Goal: Transaction & Acquisition: Download file/media

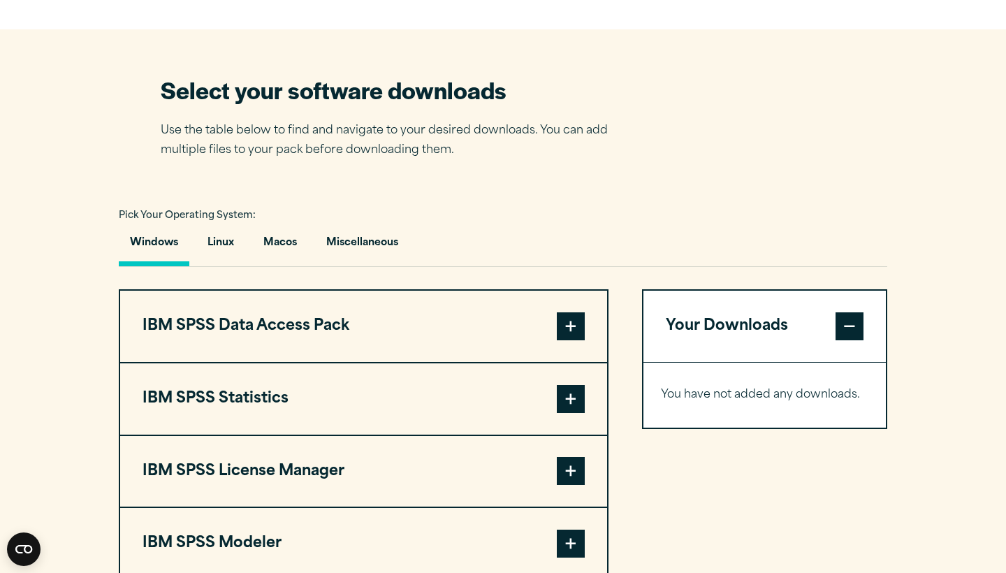
scroll to position [877, 0]
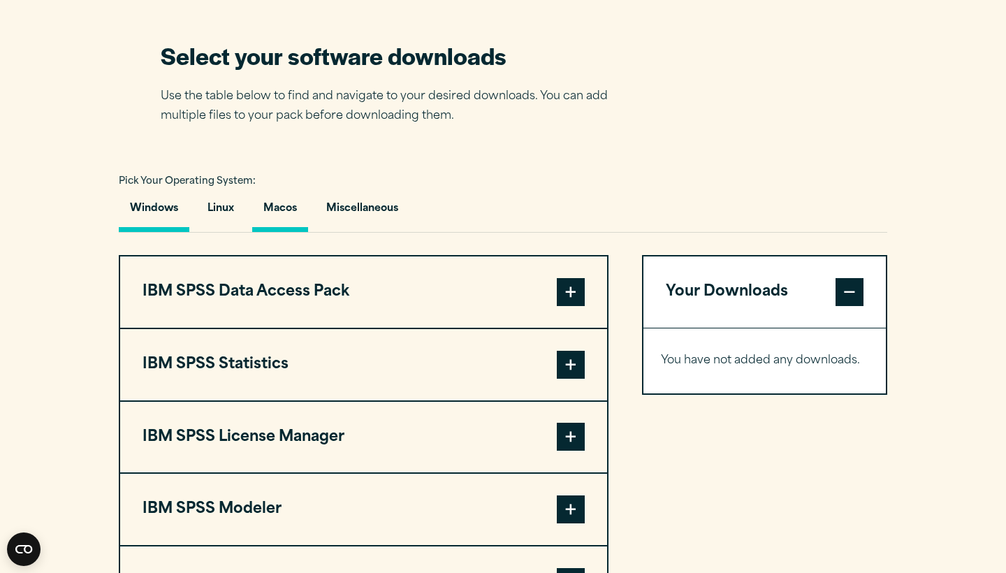
click at [266, 208] on button "Macos" at bounding box center [280, 212] width 56 height 40
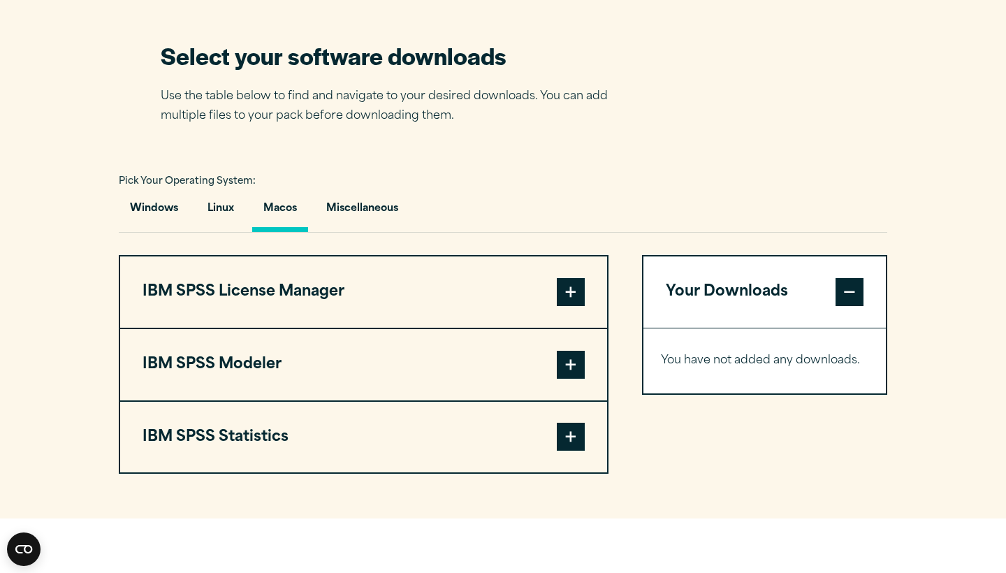
click at [579, 442] on span at bounding box center [571, 437] width 28 height 28
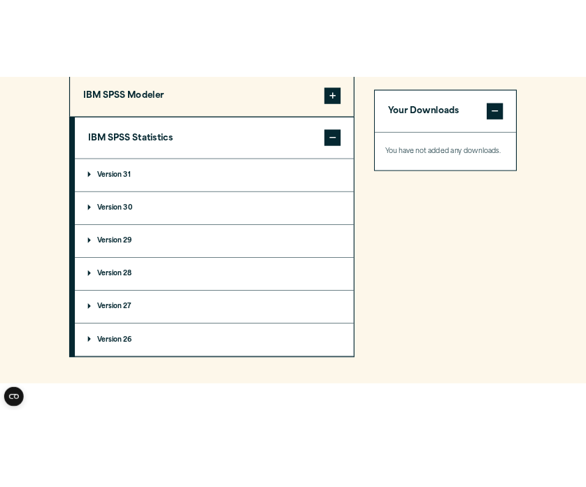
scroll to position [1258, 0]
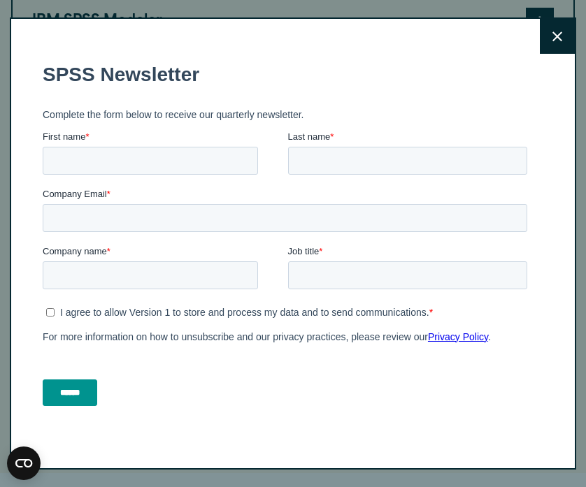
click at [551, 43] on button "Close" at bounding box center [556, 36] width 35 height 35
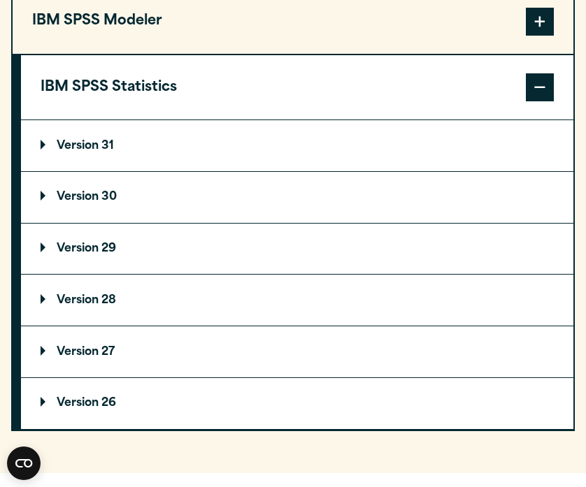
click at [143, 150] on summary "Version 31" at bounding box center [297, 145] width 552 height 51
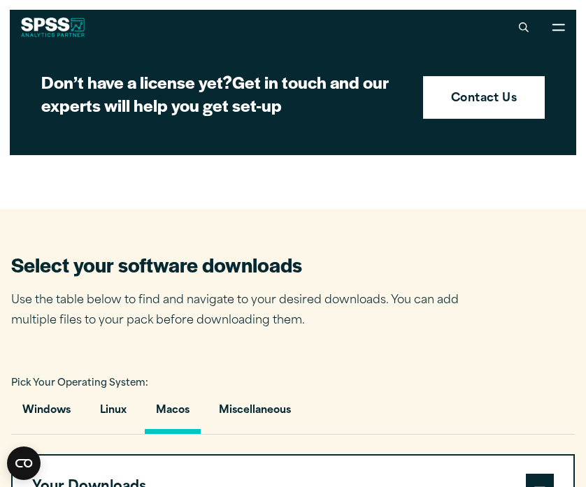
scroll to position [570, 0]
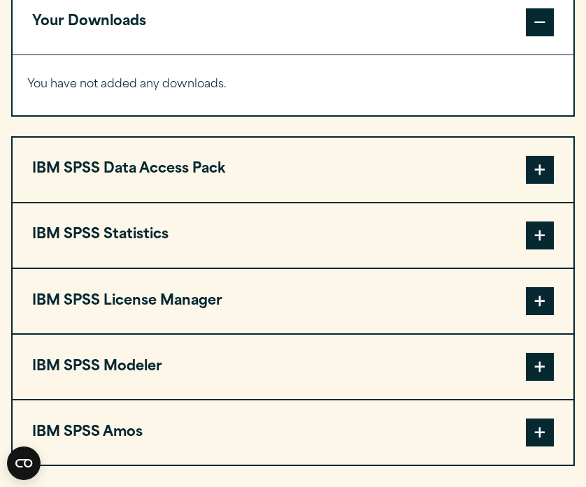
scroll to position [1095, 0]
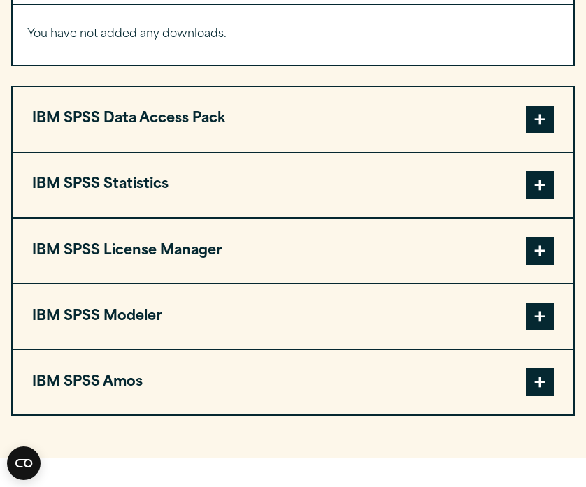
click at [341, 198] on button "IBM SPSS Statistics" at bounding box center [293, 185] width 560 height 64
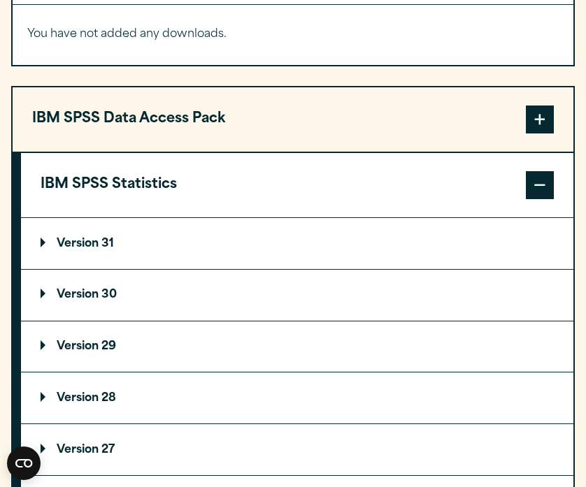
click at [115, 352] on p "Version 29" at bounding box center [78, 346] width 75 height 11
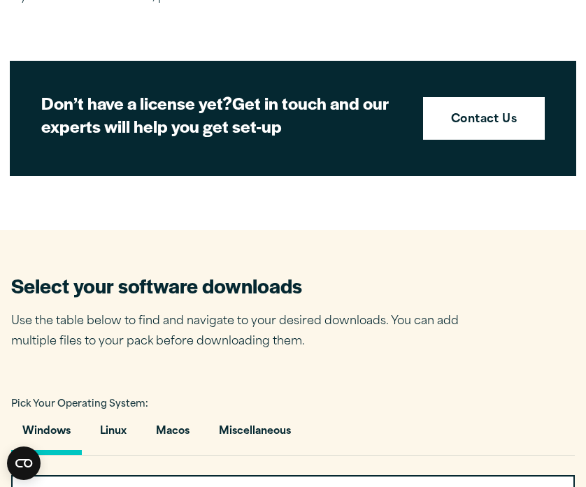
scroll to position [641, 0]
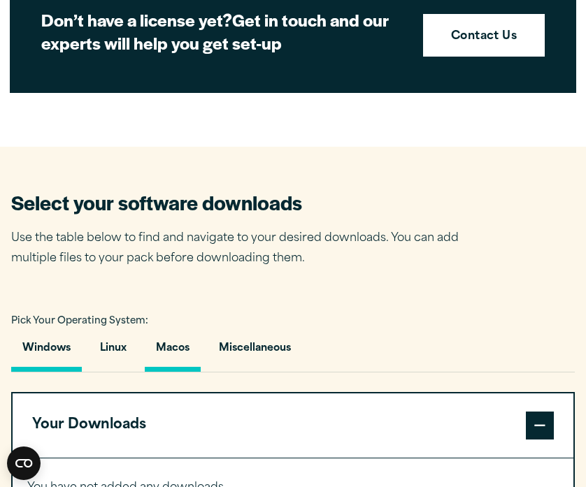
click at [161, 348] on button "Macos" at bounding box center [173, 352] width 56 height 40
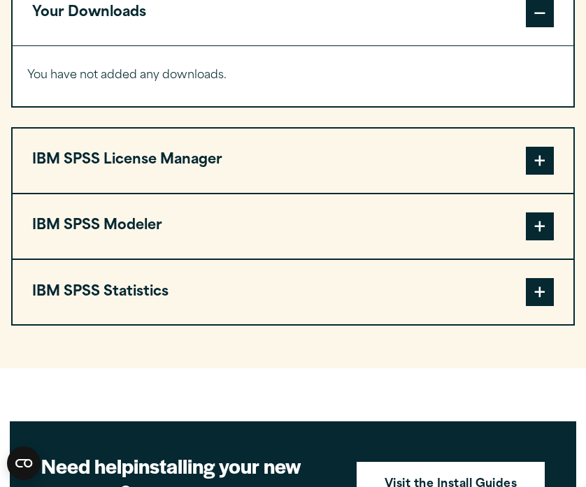
scroll to position [1054, 0]
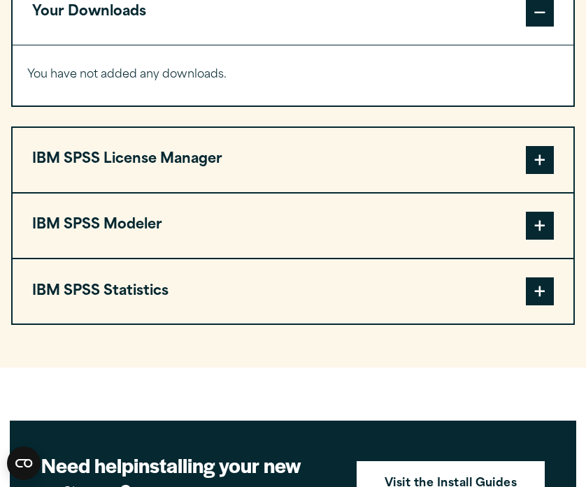
click at [263, 275] on button "IBM SPSS Statistics" at bounding box center [293, 291] width 560 height 64
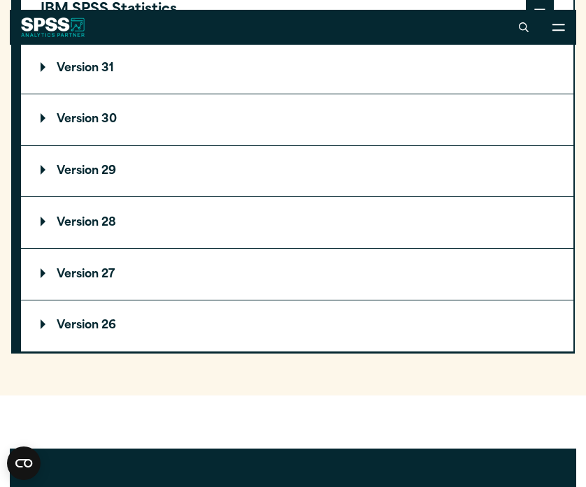
scroll to position [1327, 0]
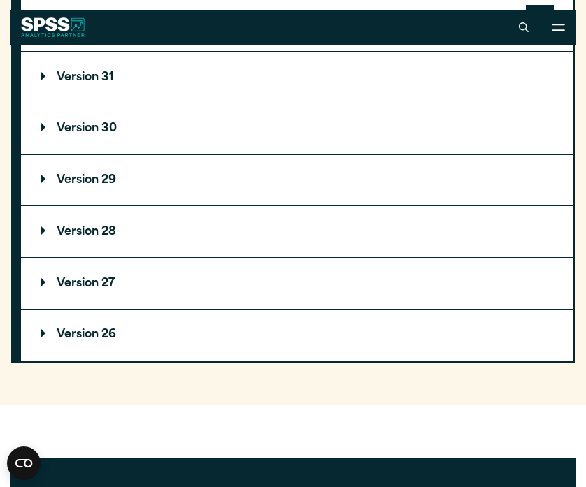
click at [121, 175] on summary "Version 29" at bounding box center [297, 180] width 552 height 51
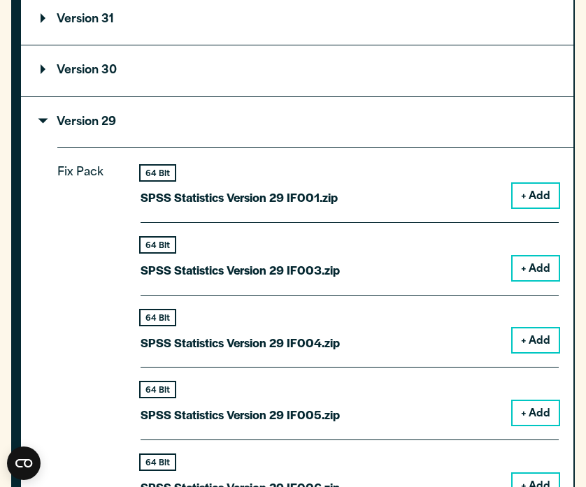
scroll to position [1386, 0]
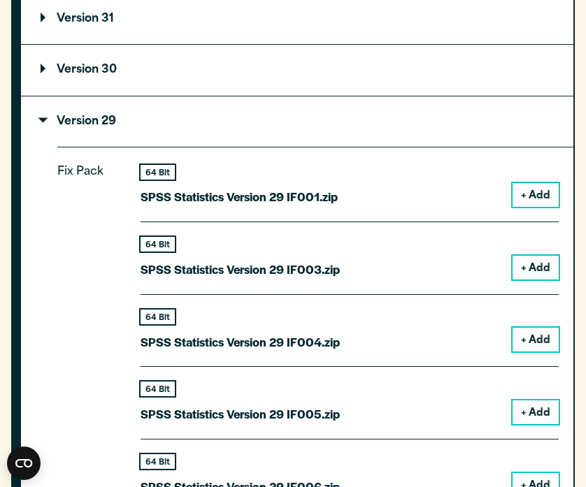
click at [525, 183] on button "+ Add" at bounding box center [535, 195] width 46 height 24
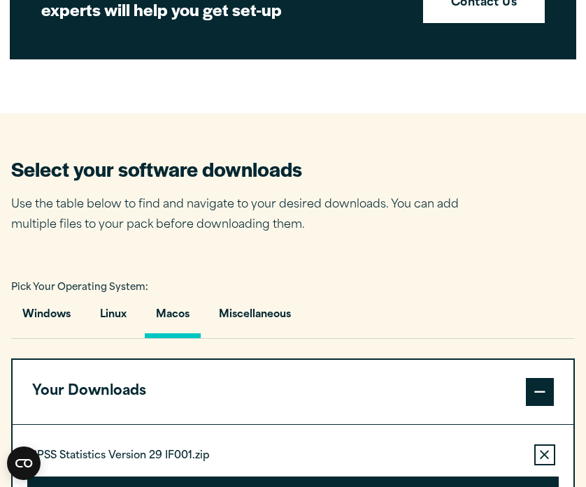
scroll to position [932, 0]
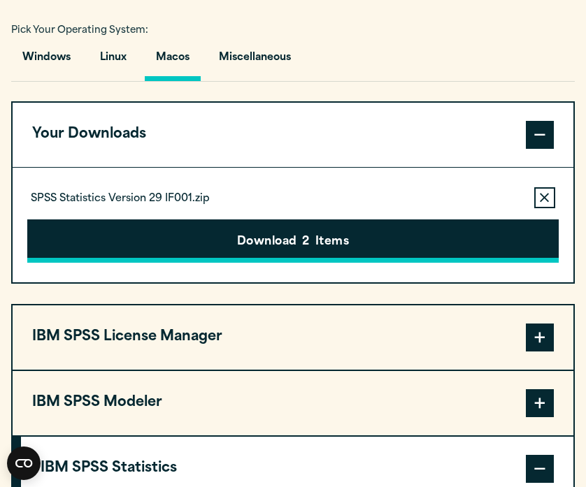
click at [476, 246] on button "Download 2 Items" at bounding box center [292, 240] width 531 height 43
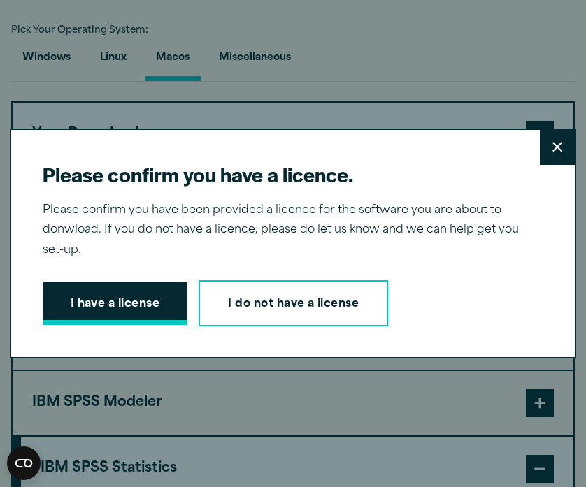
click at [121, 292] on button "I have a license" at bounding box center [115, 303] width 145 height 43
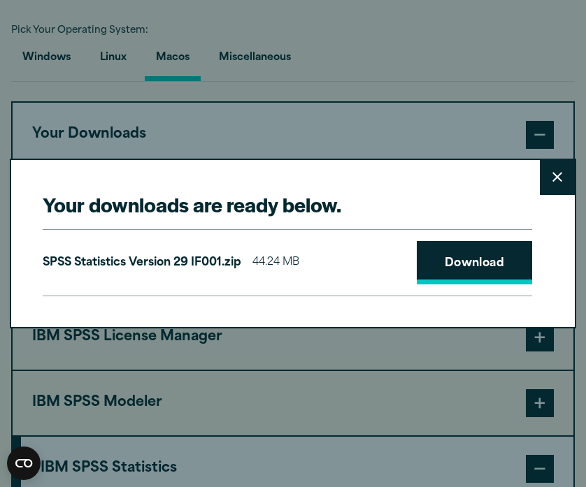
click at [474, 259] on link "Download" at bounding box center [474, 262] width 116 height 43
click at [430, 58] on div "Your downloads are ready below. Close SPSS Statistics Version 29 IF001.zip 44.2…" at bounding box center [293, 243] width 586 height 487
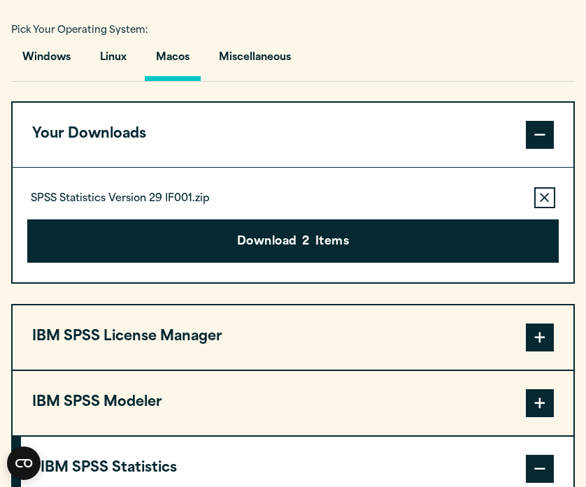
click at [544, 193] on button "Remove this item from your software download list" at bounding box center [544, 197] width 21 height 21
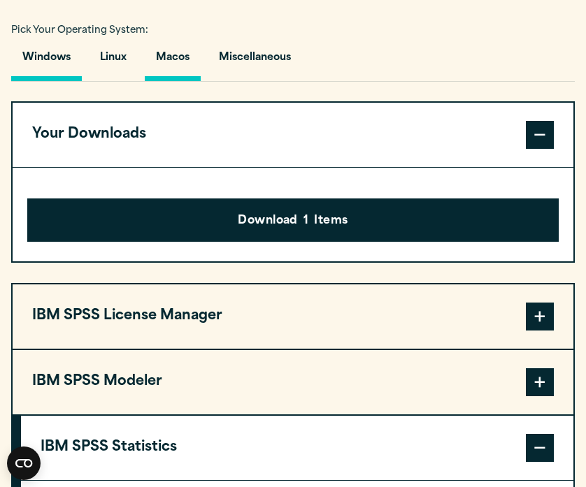
click at [35, 57] on button "Windows" at bounding box center [46, 61] width 71 height 40
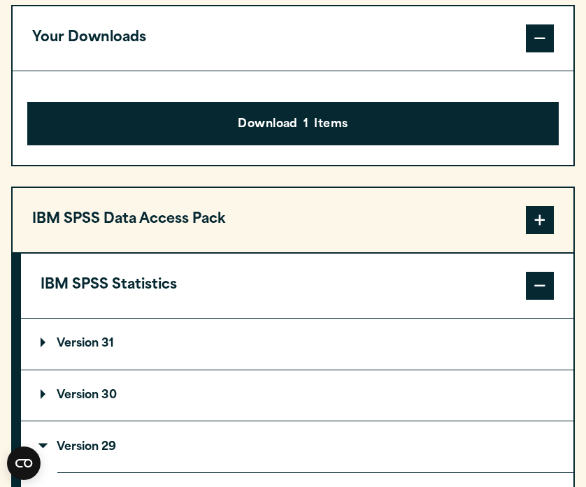
scroll to position [1050, 0]
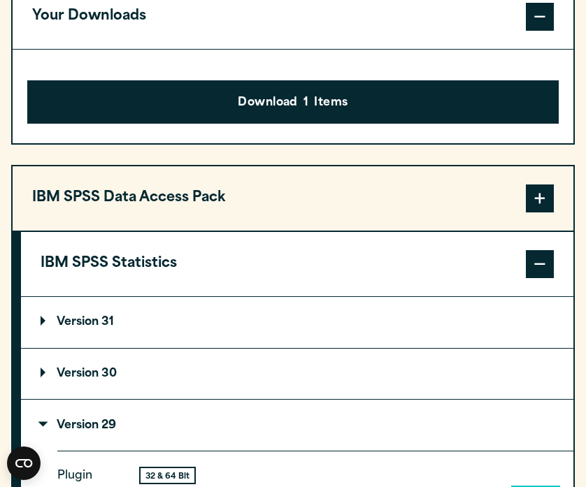
click at [45, 324] on p "Version 31" at bounding box center [77, 322] width 73 height 11
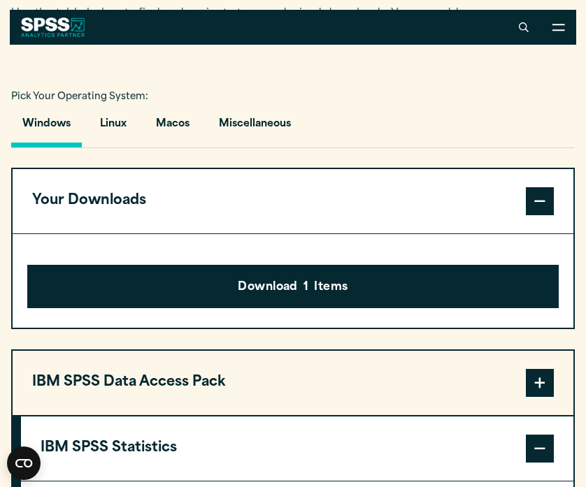
scroll to position [845, 0]
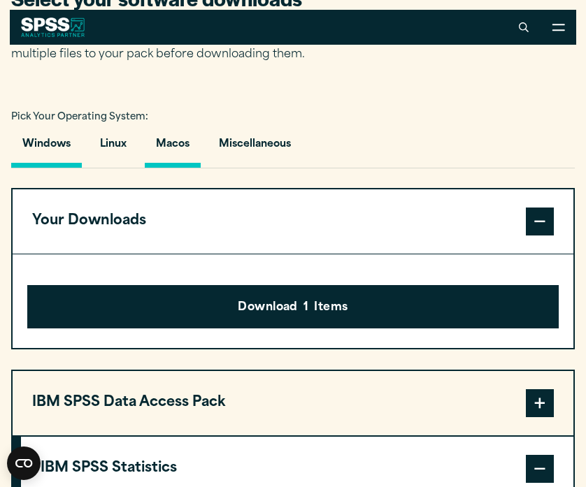
click at [187, 153] on button "Macos" at bounding box center [173, 148] width 56 height 40
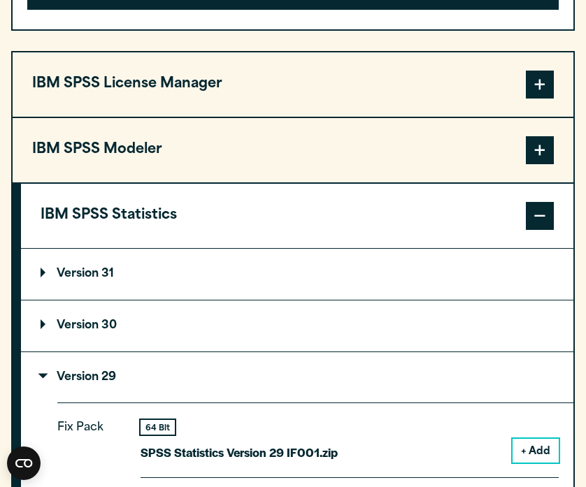
scroll to position [1193, 0]
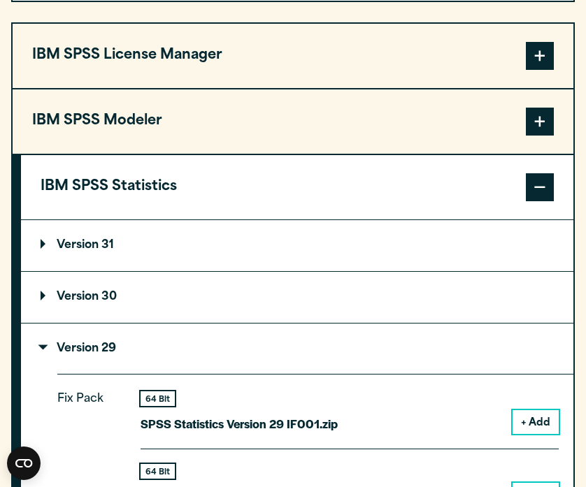
click at [87, 251] on p "Version 31" at bounding box center [77, 245] width 73 height 11
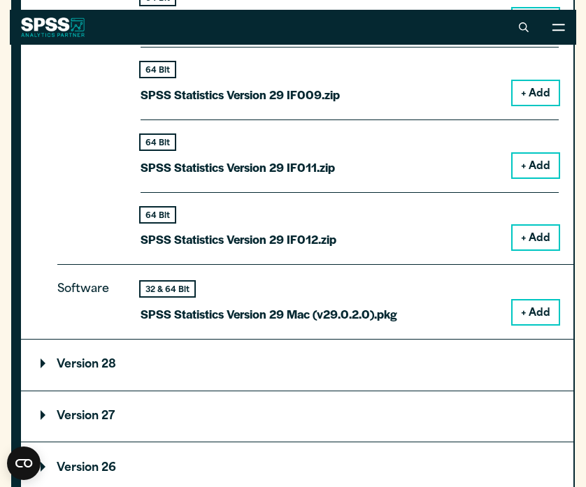
scroll to position [2100, 0]
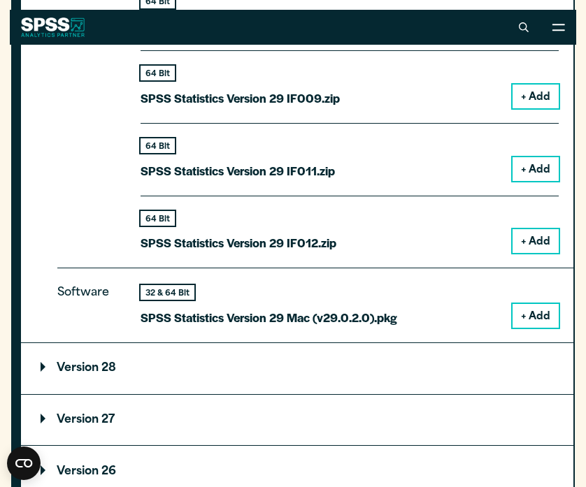
click at [539, 304] on button "+ Add" at bounding box center [535, 316] width 46 height 24
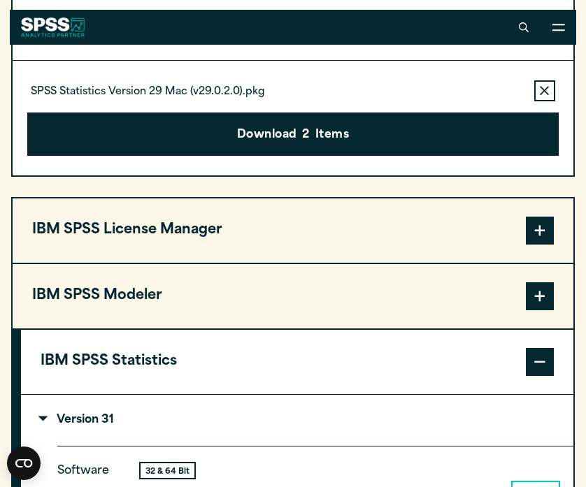
scroll to position [917, 0]
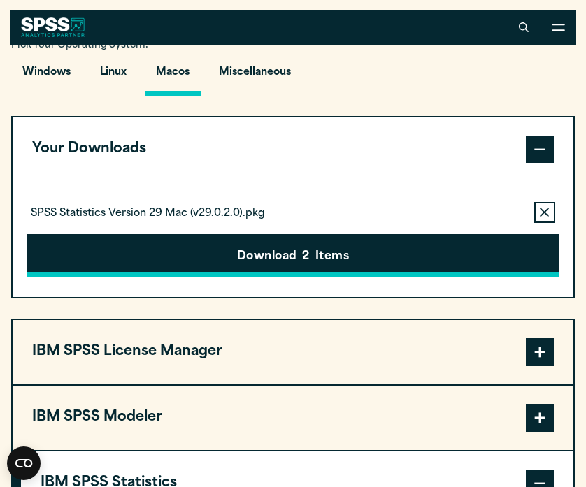
click at [340, 252] on button "Download 2 Items" at bounding box center [292, 255] width 531 height 43
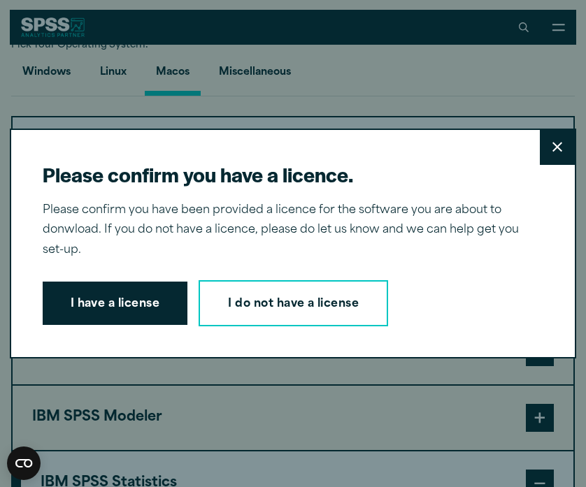
click at [154, 275] on div "Please confirm you have a licence. Close Please confirm you have been provided …" at bounding box center [293, 244] width 566 height 231
click at [567, 147] on button "Close" at bounding box center [556, 147] width 35 height 35
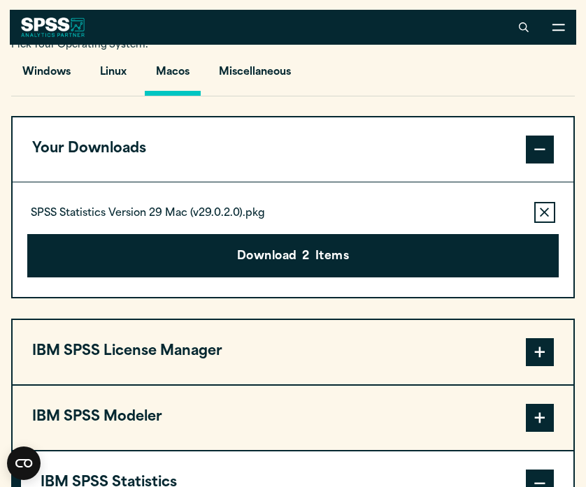
click at [540, 207] on button "Remove this item from your software download list" at bounding box center [544, 212] width 21 height 21
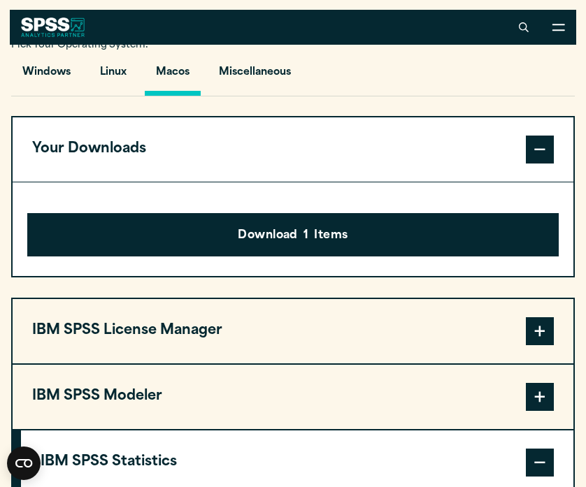
click at [539, 147] on span at bounding box center [539, 150] width 28 height 28
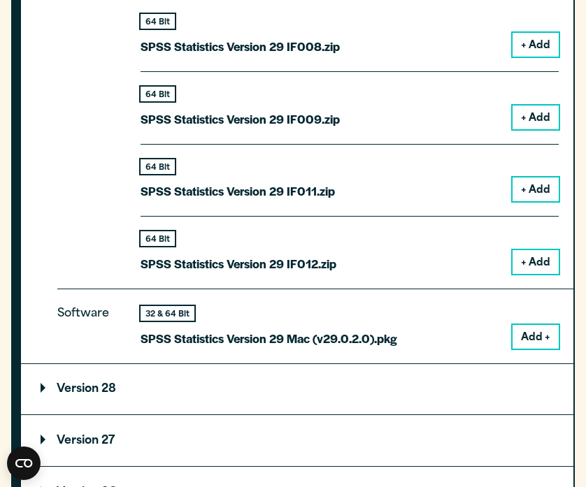
scroll to position [2146, 0]
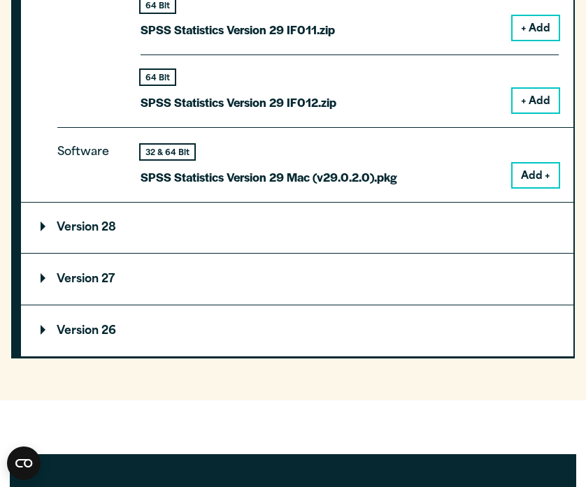
click at [542, 167] on button "Add +" at bounding box center [535, 175] width 46 height 24
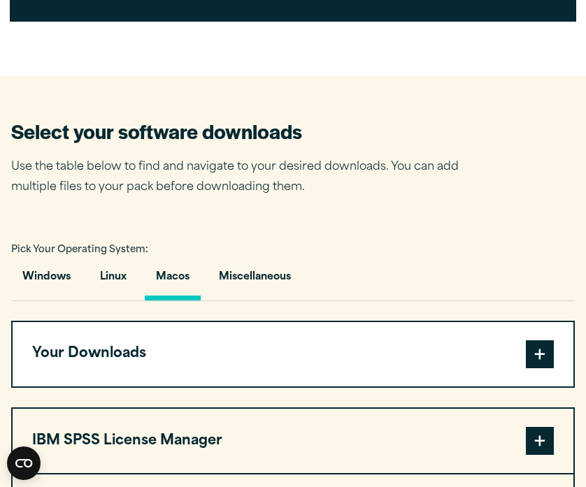
scroll to position [715, 0]
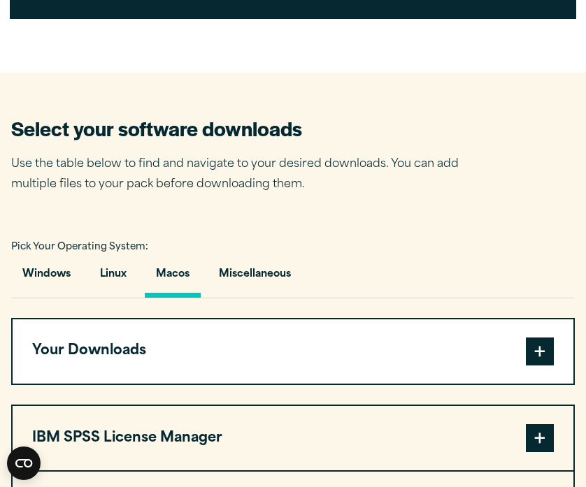
click at [354, 368] on button "Your Downloads" at bounding box center [293, 351] width 560 height 64
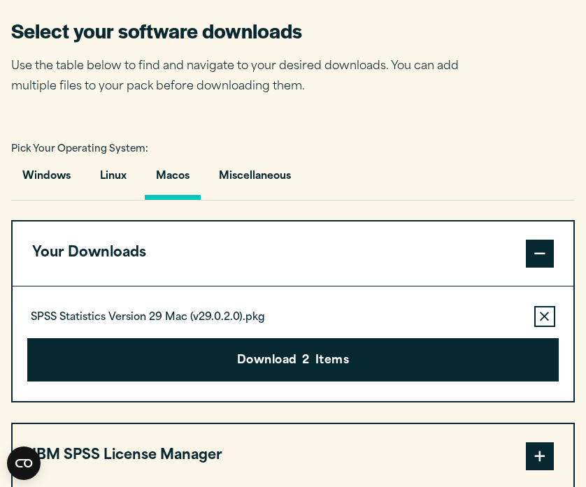
scroll to position [818, 0]
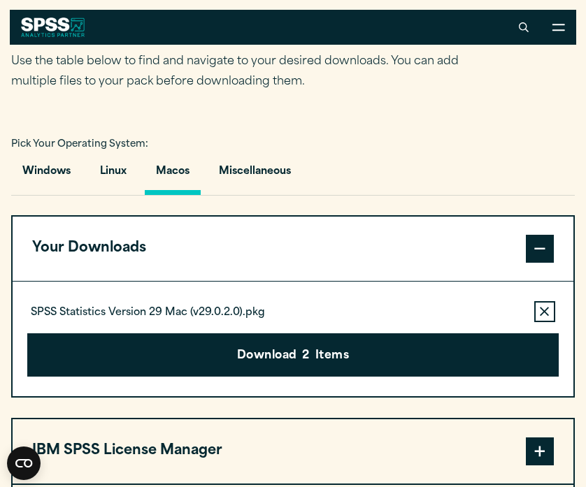
click at [245, 307] on p "SPSS Statistics Version 29 Mac (v29.0.2.0).pkg" at bounding box center [148, 313] width 234 height 14
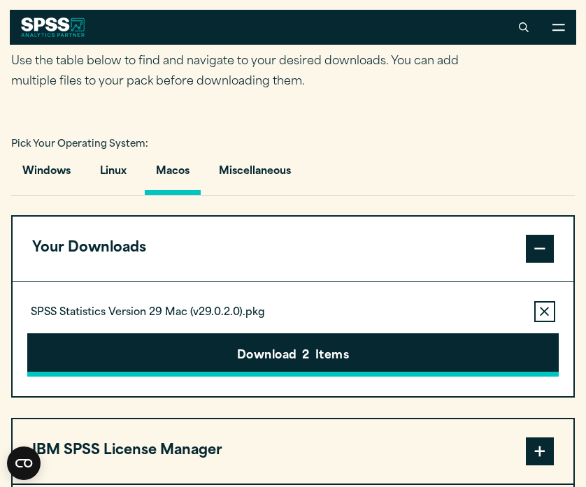
click at [280, 360] on button "Download 2 Items" at bounding box center [292, 354] width 531 height 43
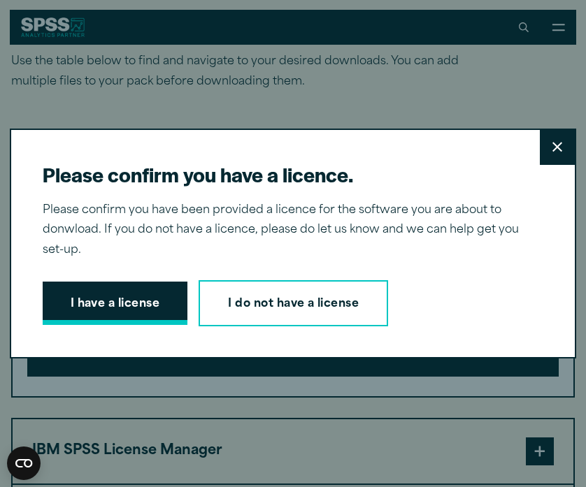
click at [163, 300] on button "I have a license" at bounding box center [115, 303] width 145 height 43
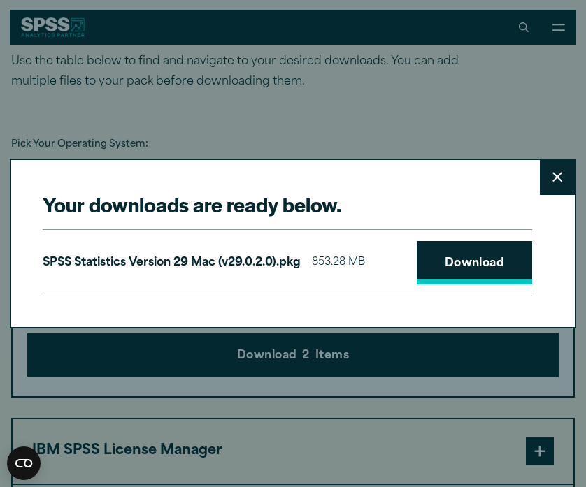
click at [444, 257] on link "Download" at bounding box center [474, 262] width 116 height 43
click at [563, 182] on button "Close" at bounding box center [556, 177] width 35 height 35
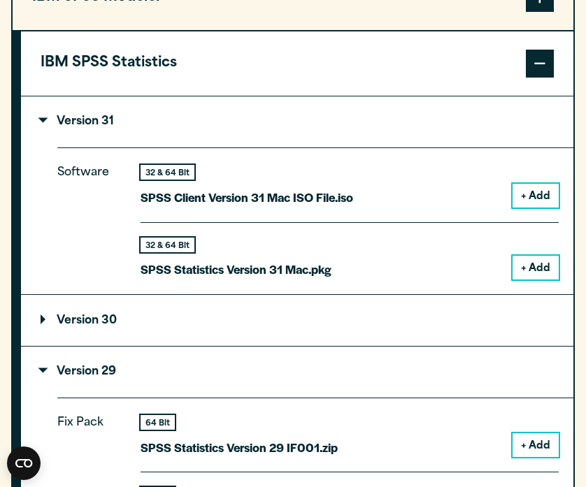
scroll to position [1620, 0]
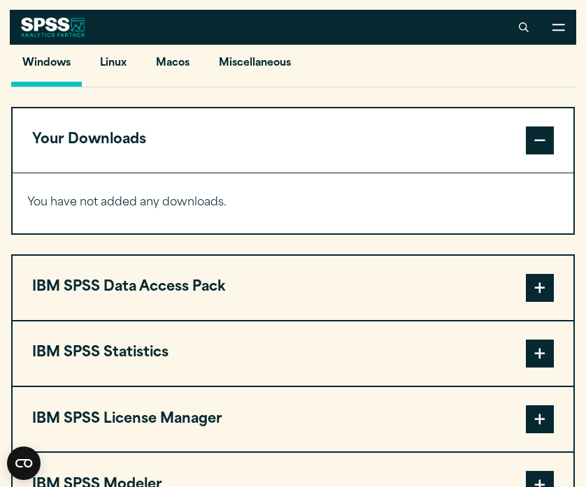
scroll to position [924, 0]
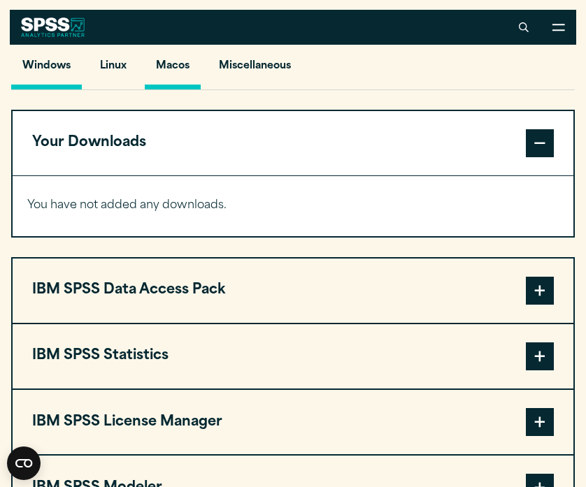
click at [170, 63] on button "Macos" at bounding box center [173, 70] width 56 height 40
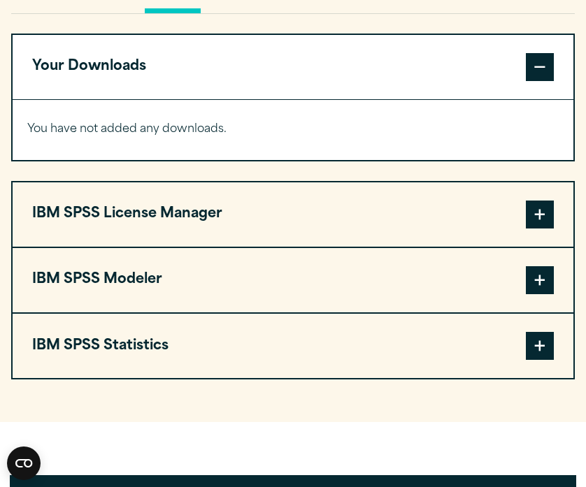
click at [268, 333] on button "IBM SPSS Statistics" at bounding box center [293, 346] width 560 height 64
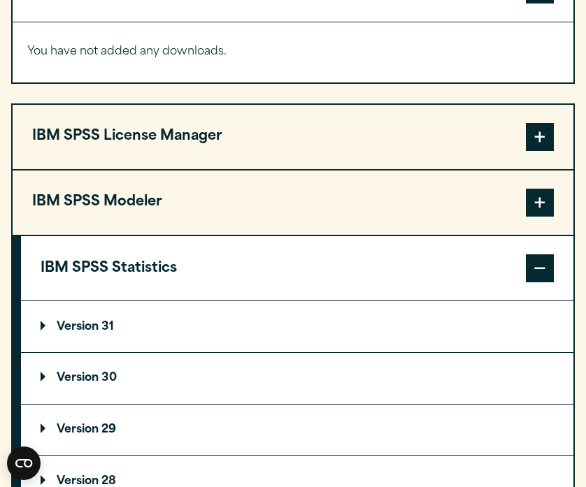
scroll to position [1124, 0]
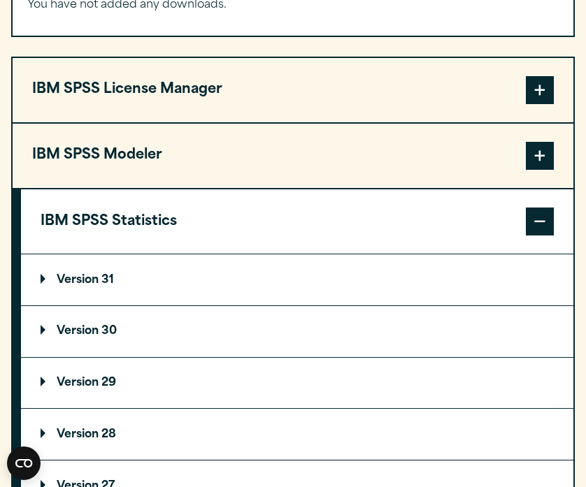
click at [101, 280] on p "Version 31" at bounding box center [77, 280] width 73 height 11
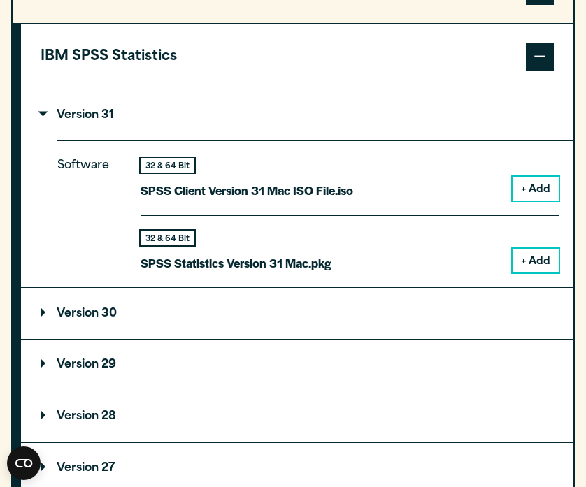
scroll to position [1295, 0]
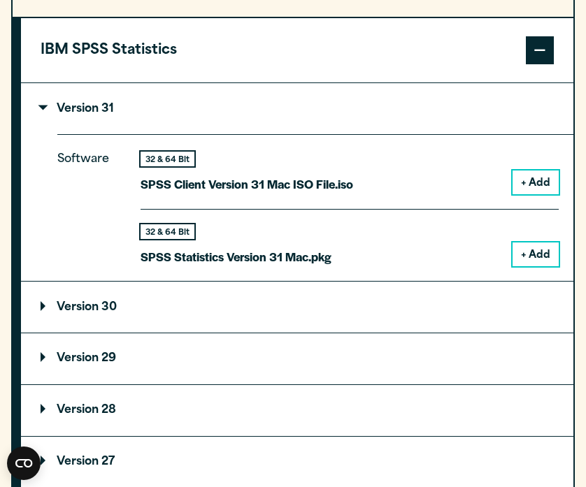
click at [180, 358] on summary "Version 29" at bounding box center [297, 358] width 552 height 51
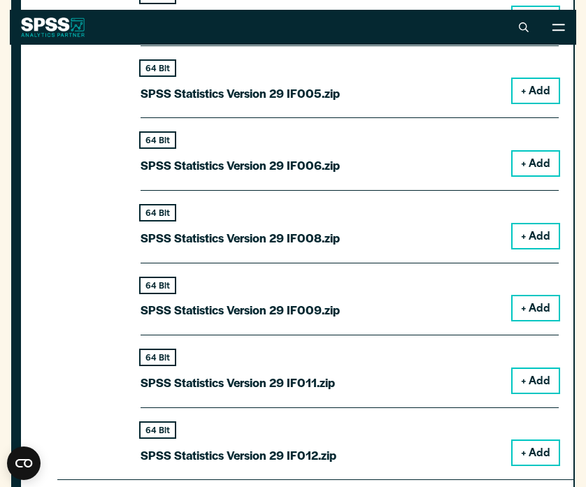
scroll to position [1609, 0]
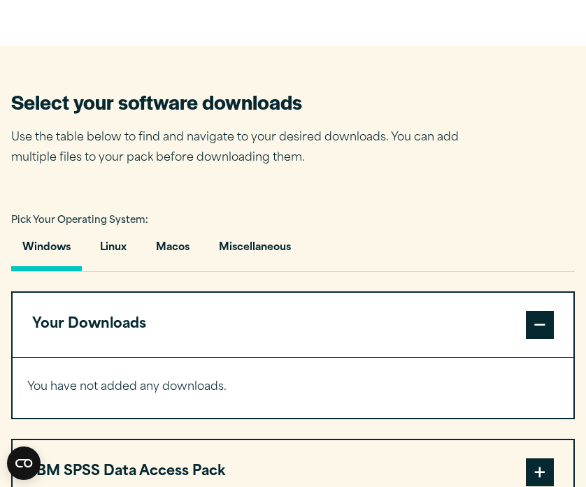
scroll to position [754, 0]
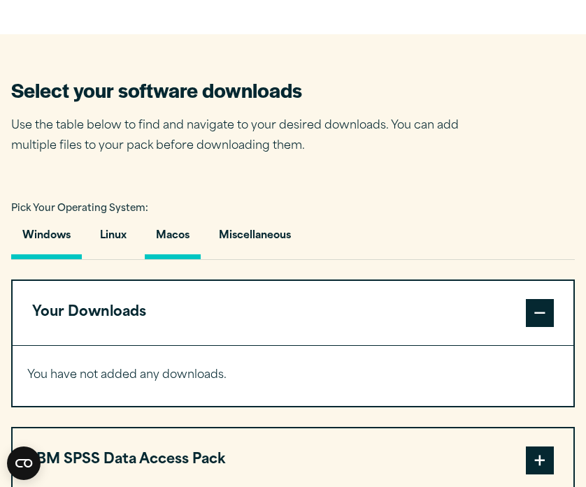
click at [173, 239] on button "Macos" at bounding box center [173, 239] width 56 height 40
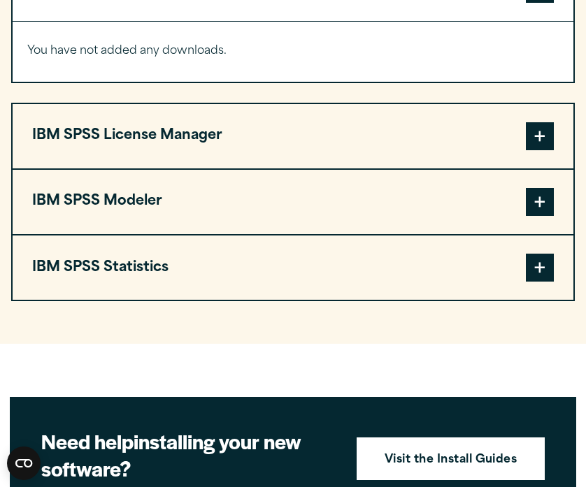
scroll to position [1081, 0]
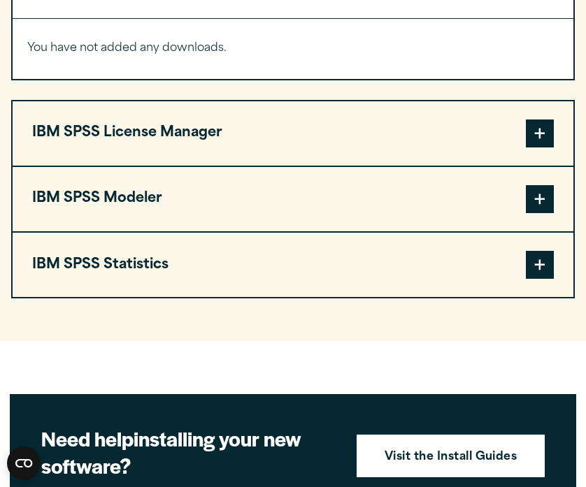
click at [231, 263] on button "IBM SPSS Statistics" at bounding box center [293, 265] width 560 height 64
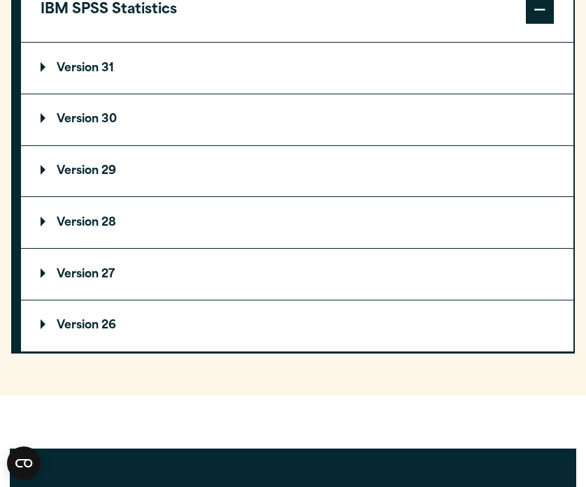
scroll to position [1337, 0]
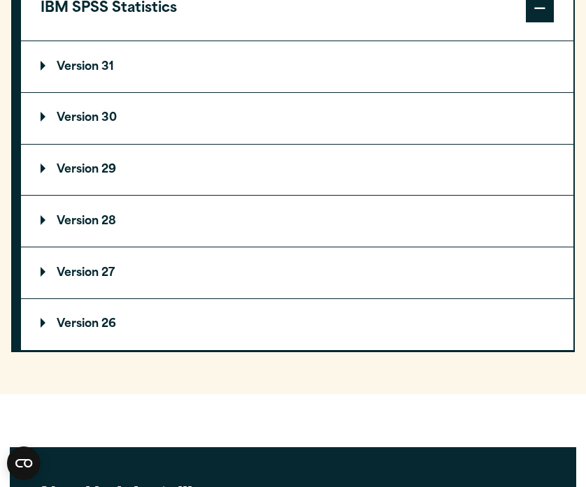
click at [147, 165] on summary "Version 29" at bounding box center [297, 170] width 552 height 51
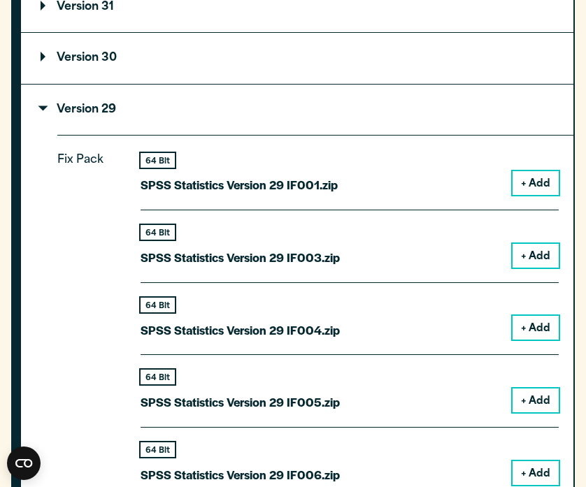
scroll to position [1400, 0]
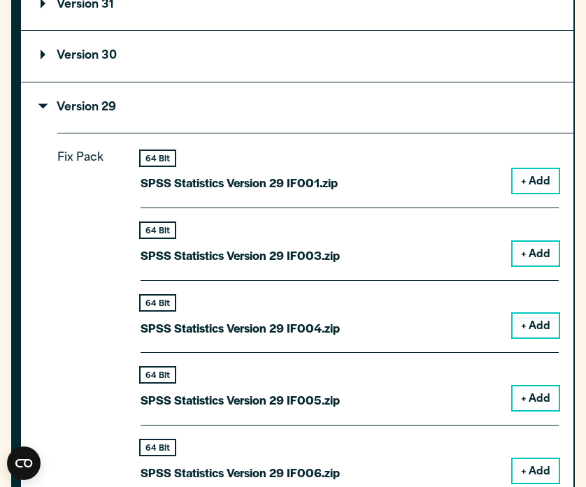
click at [526, 179] on button "+ Add" at bounding box center [535, 181] width 46 height 24
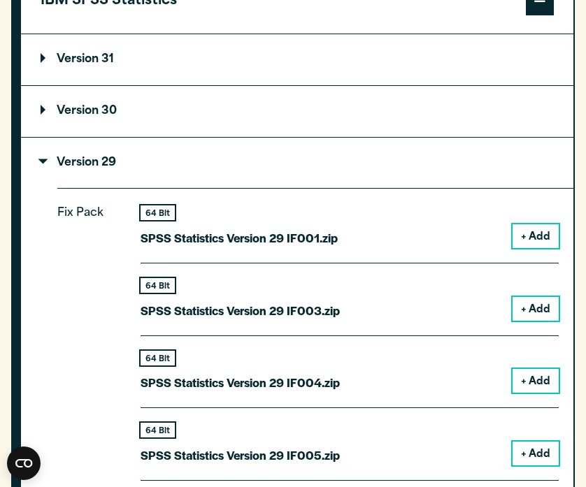
click at [521, 241] on button "+ Add" at bounding box center [535, 236] width 46 height 24
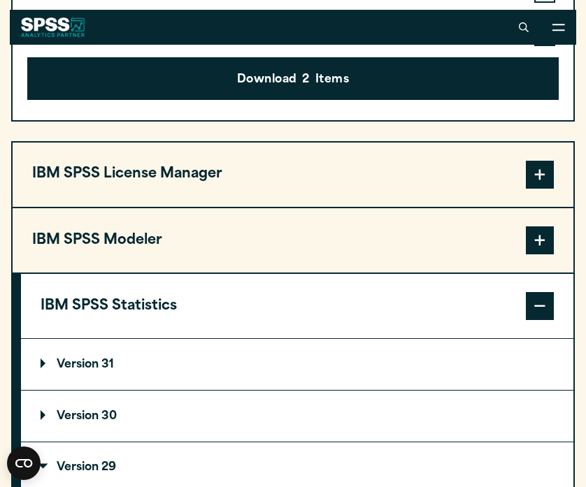
scroll to position [947, 0]
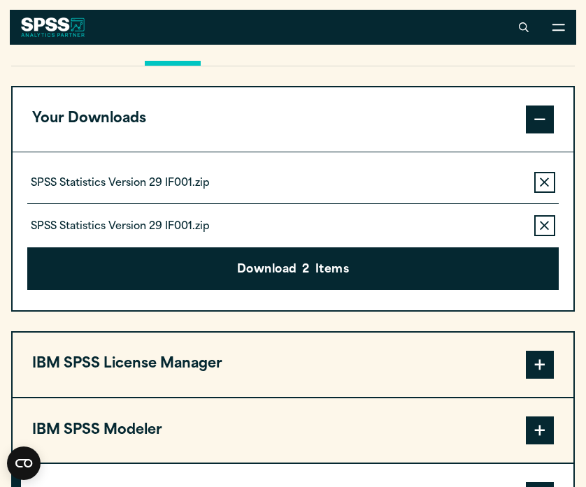
click at [546, 224] on icon "button" at bounding box center [543, 226] width 9 height 10
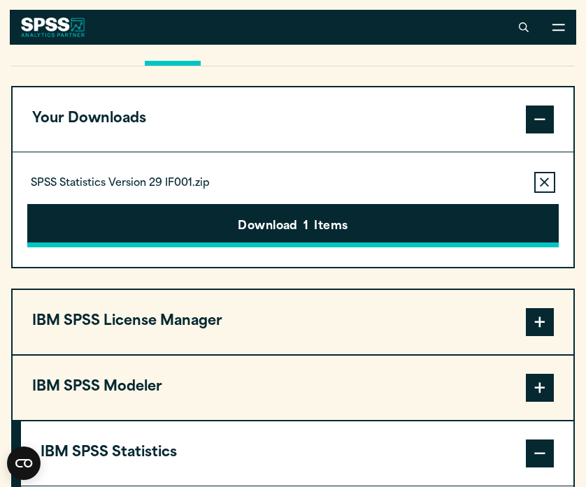
click at [469, 220] on button "Download 1 Items" at bounding box center [292, 225] width 531 height 43
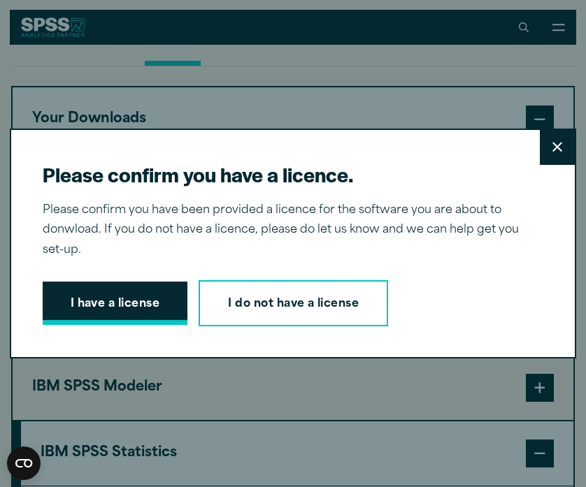
click at [93, 292] on button "I have a license" at bounding box center [115, 303] width 145 height 43
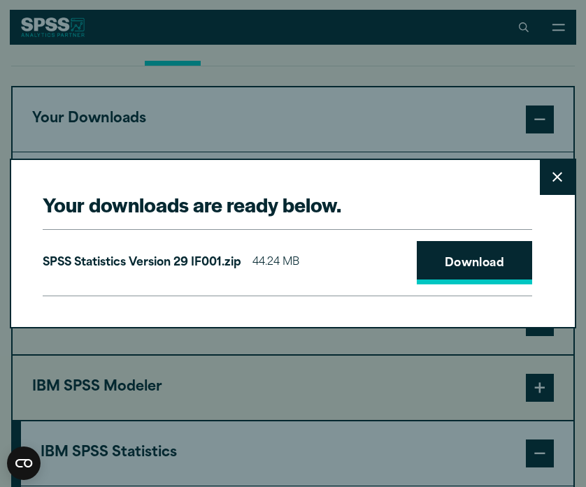
click at [482, 260] on link "Download" at bounding box center [474, 262] width 116 height 43
